Goal: Information Seeking & Learning: Learn about a topic

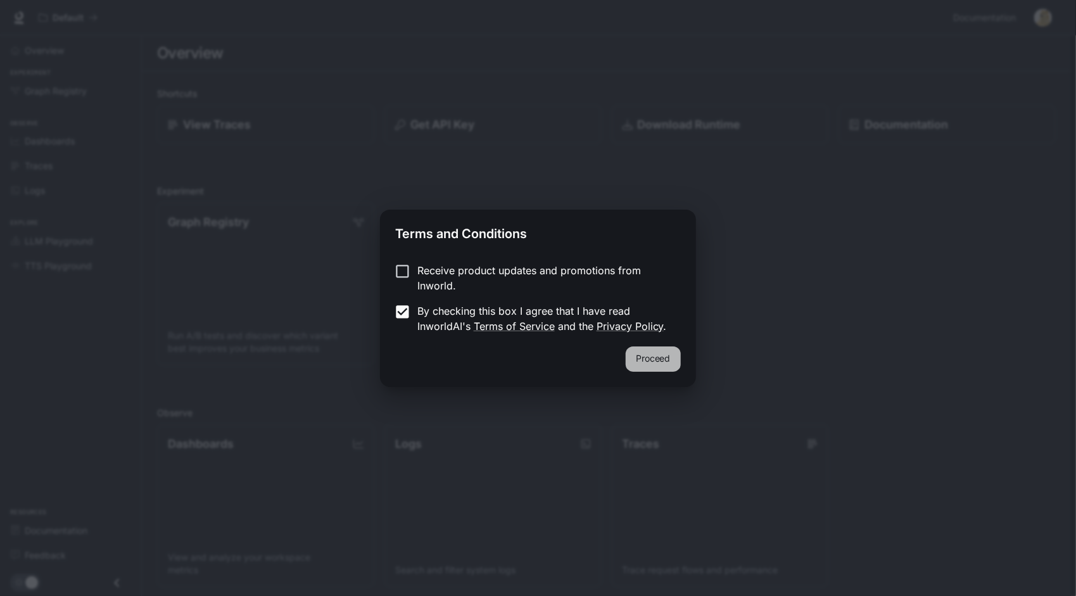
click at [664, 366] on button "Proceed" at bounding box center [653, 359] width 55 height 25
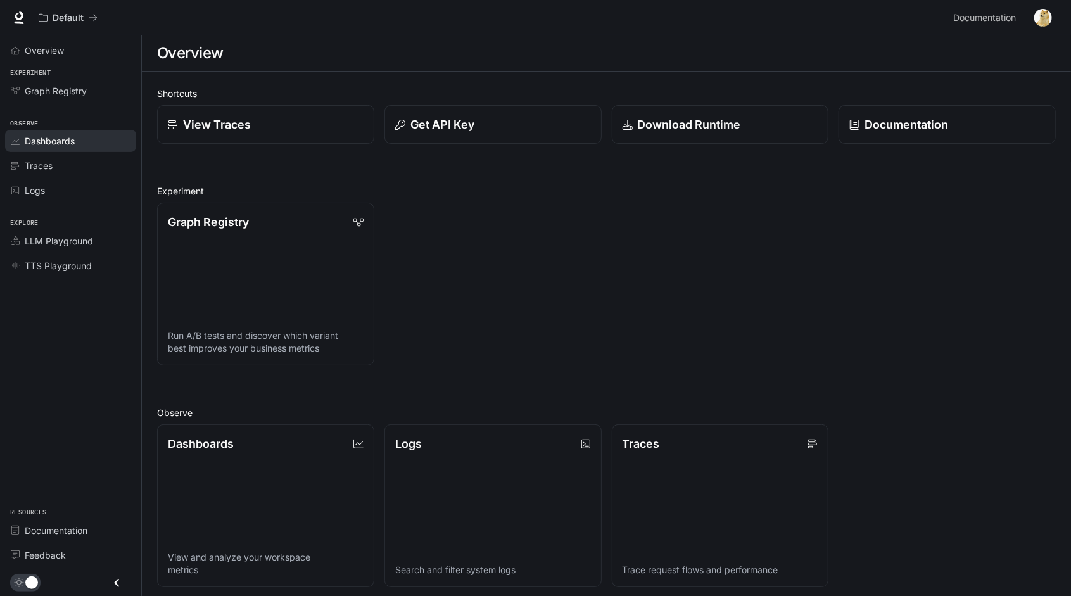
click at [77, 142] on div "Dashboards" at bounding box center [78, 140] width 106 height 13
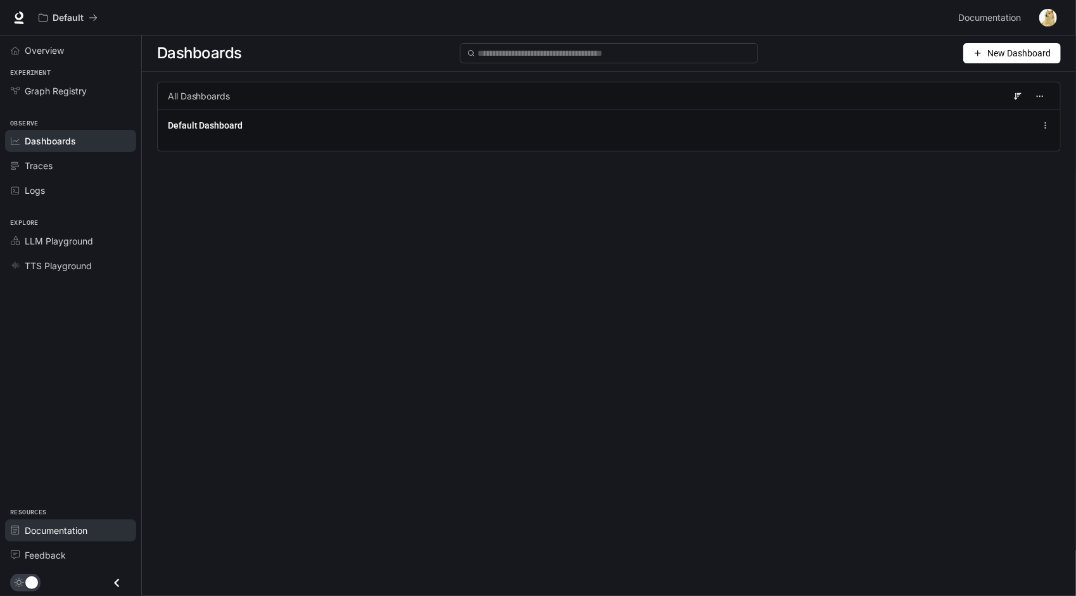
click at [70, 530] on span "Documentation" at bounding box center [56, 530] width 63 height 13
